Goal: Navigation & Orientation: Find specific page/section

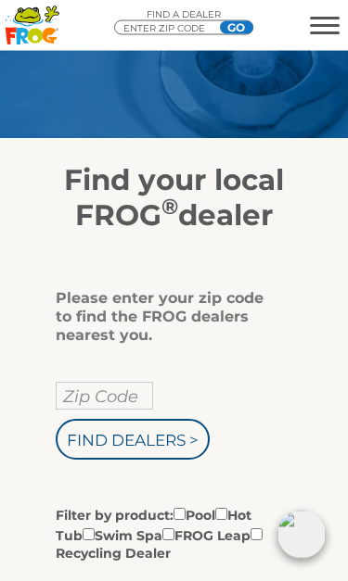
scroll to position [198, 0]
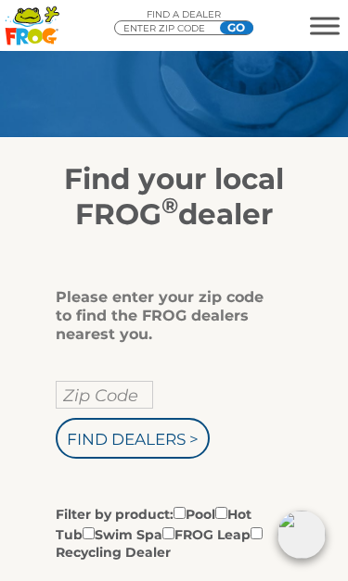
click at [105, 391] on input "Zip Code" at bounding box center [104, 395] width 97 height 28
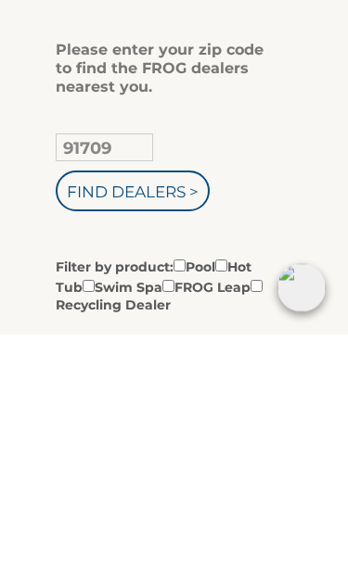
type input "91709"
click at [177, 418] on input "Find Dealers >" at bounding box center [133, 438] width 154 height 41
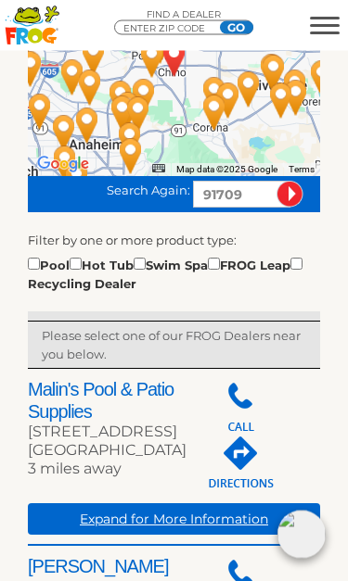
scroll to position [464, 0]
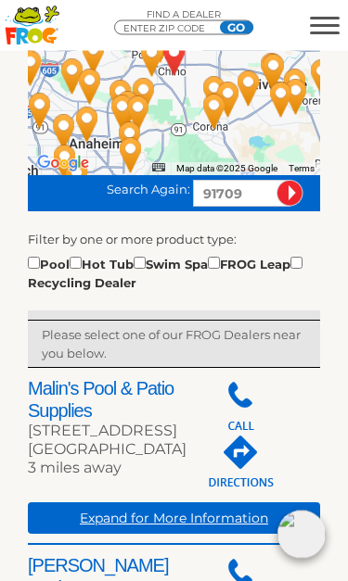
click at [38, 261] on input "checkbox" at bounding box center [34, 264] width 12 height 12
checkbox input "true"
click at [82, 262] on input "checkbox" at bounding box center [76, 264] width 12 height 12
checkbox input "true"
